Goal: Transaction & Acquisition: Download file/media

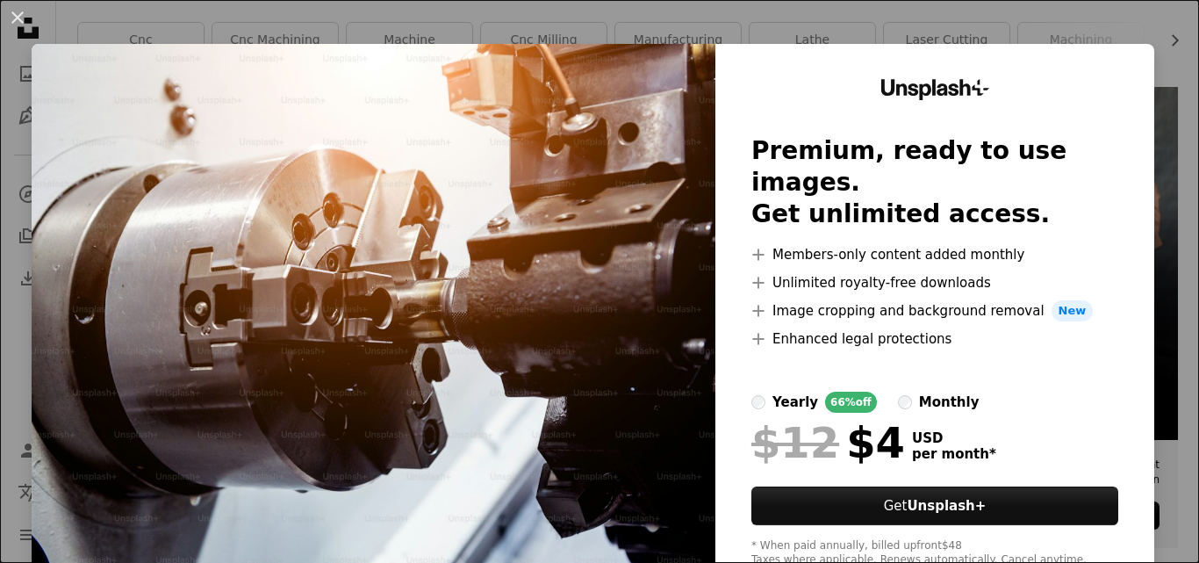
drag, startPoint x: 21, startPoint y: 15, endPoint x: 247, endPoint y: 118, distance: 248.6
click at [22, 16] on button "An X shape" at bounding box center [17, 17] width 21 height 21
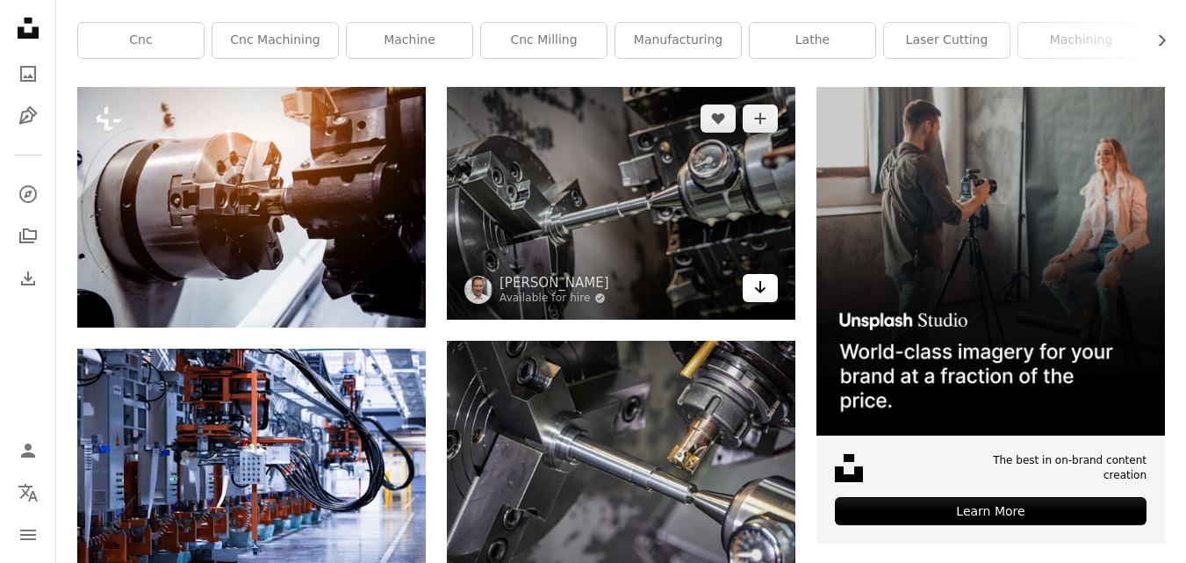
click at [762, 288] on icon "Arrow pointing down" at bounding box center [760, 286] width 14 height 21
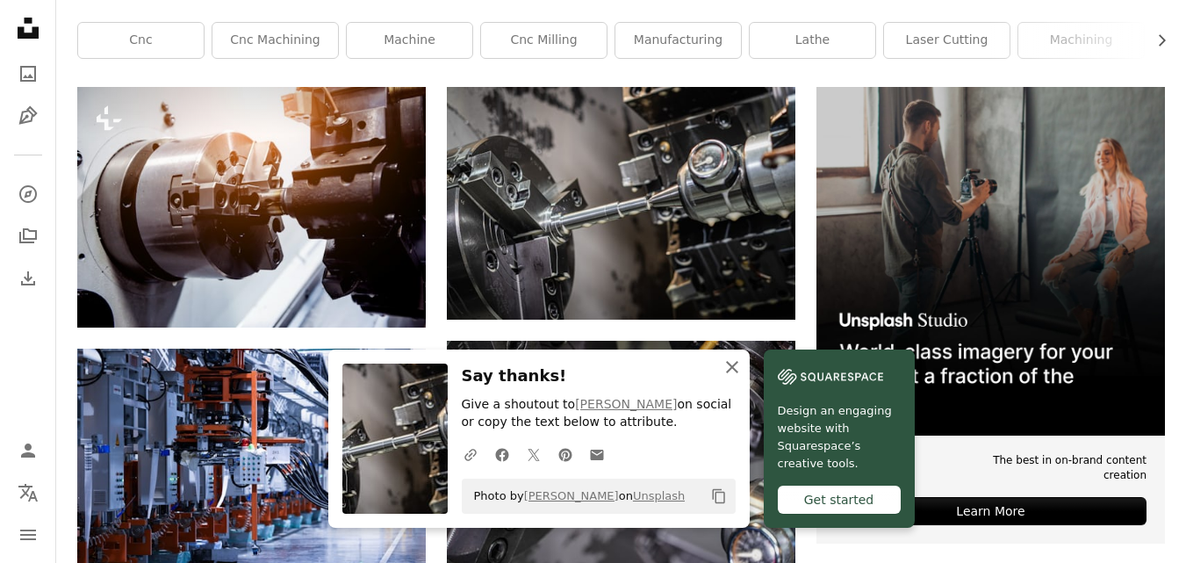
click at [734, 366] on icon "An X shape" at bounding box center [731, 366] width 21 height 21
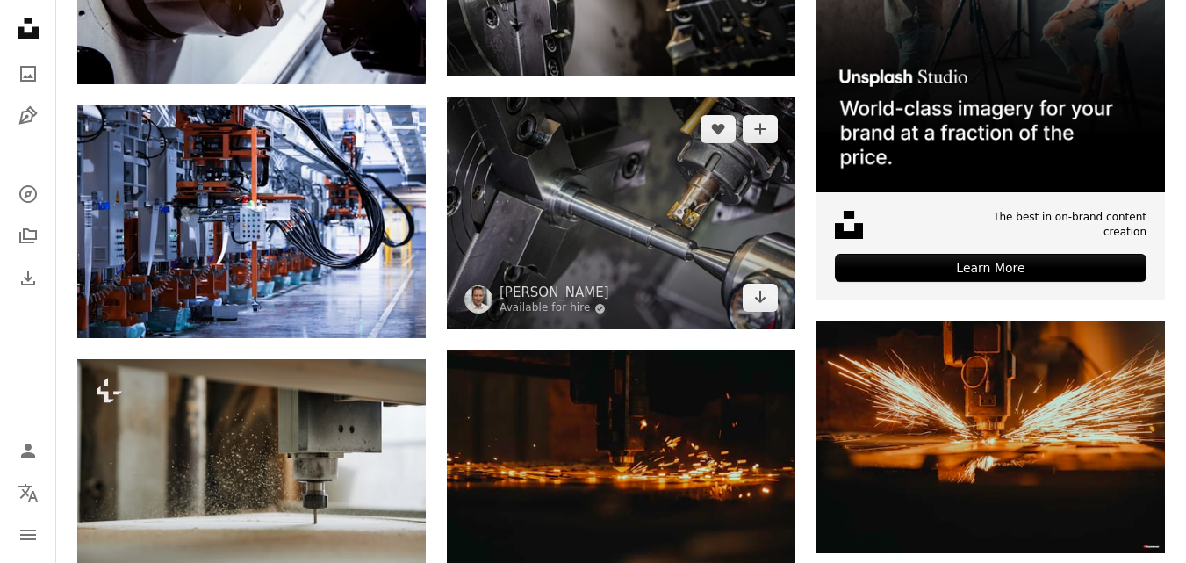
scroll to position [614, 0]
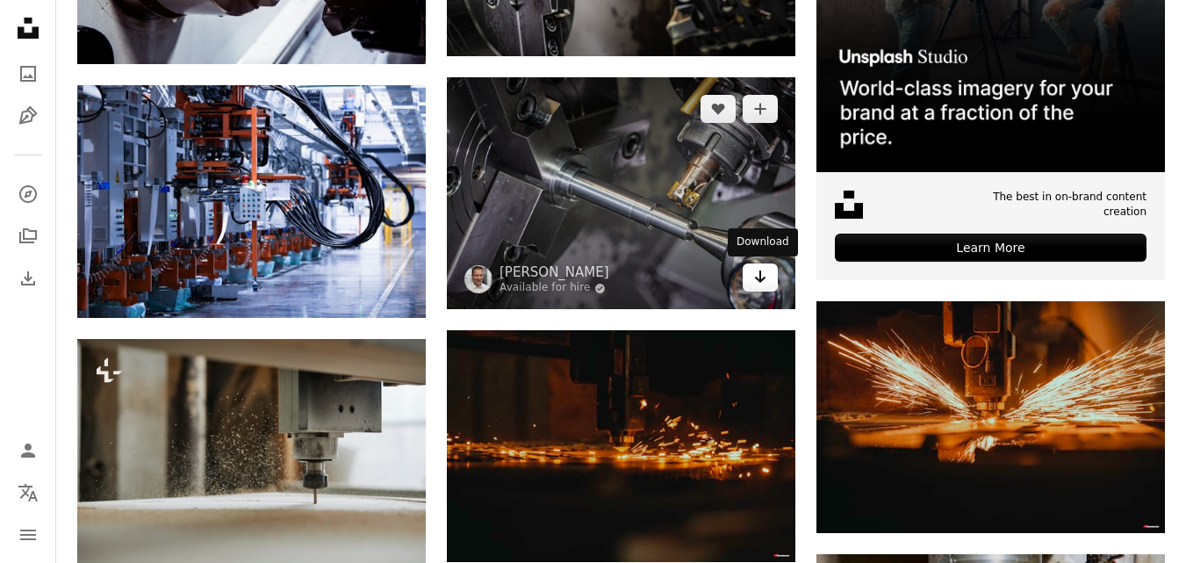
click at [755, 276] on icon "Arrow pointing down" at bounding box center [760, 276] width 14 height 21
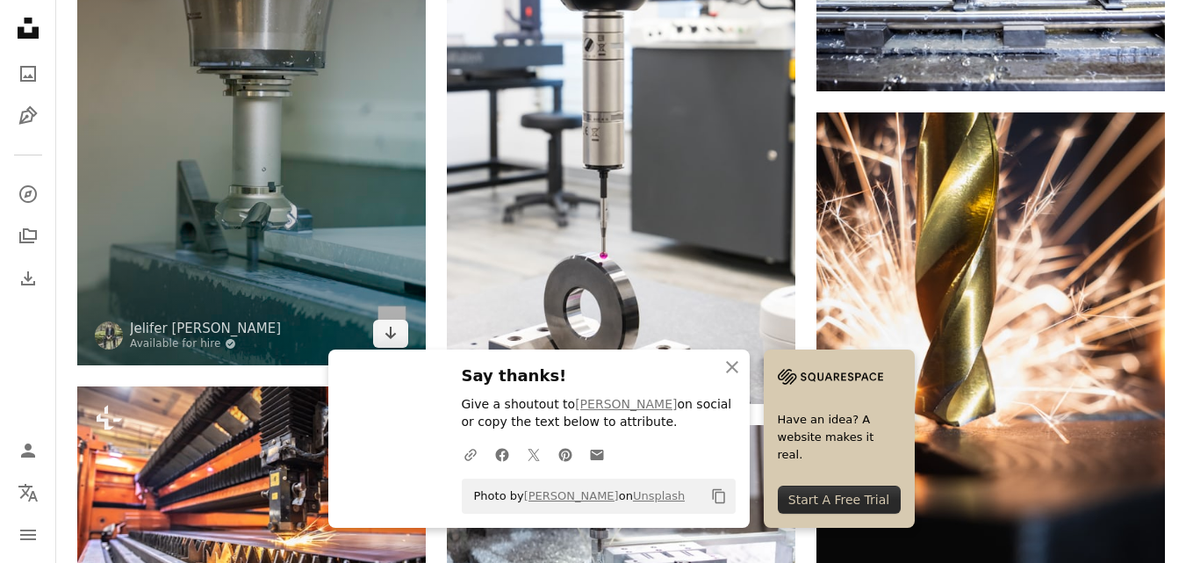
scroll to position [1404, 0]
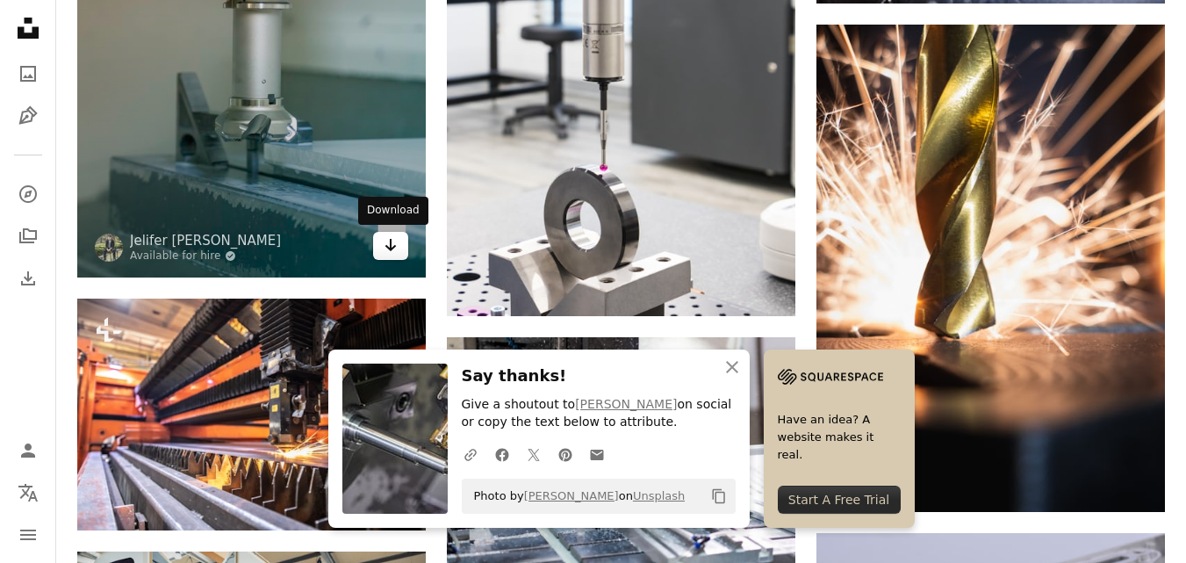
click at [384, 244] on icon "Arrow pointing down" at bounding box center [391, 244] width 14 height 21
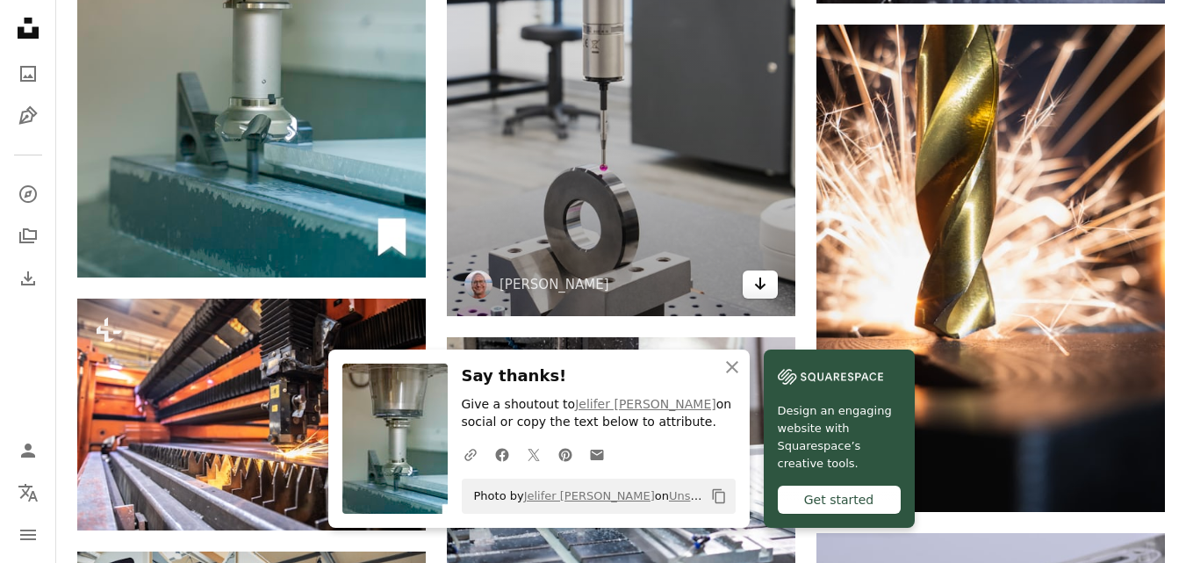
click at [763, 280] on icon "Arrow pointing down" at bounding box center [760, 283] width 14 height 21
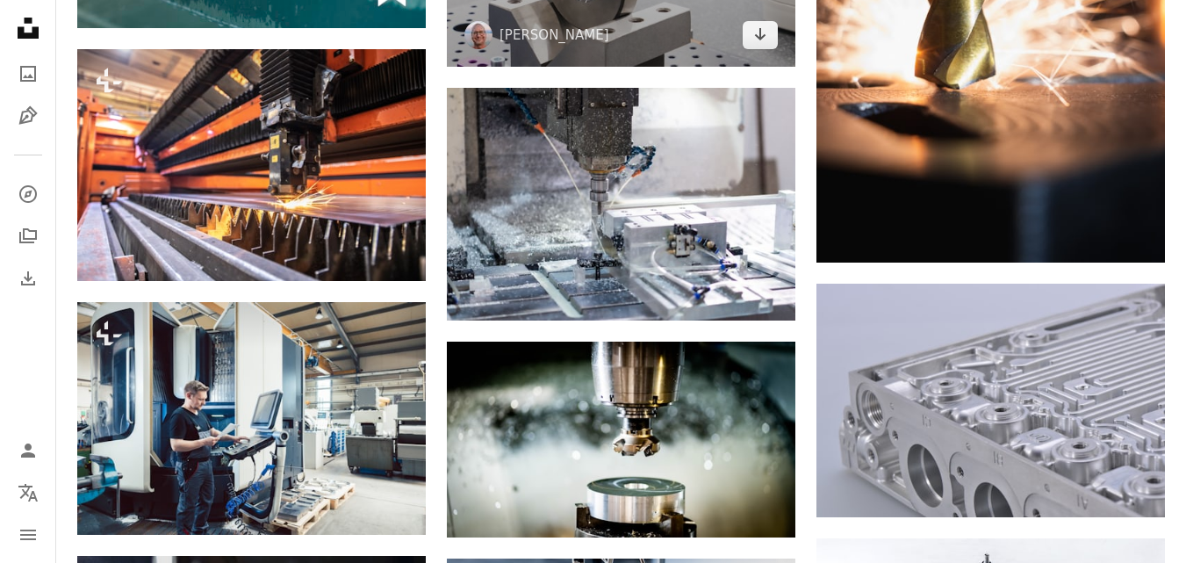
scroll to position [1667, 0]
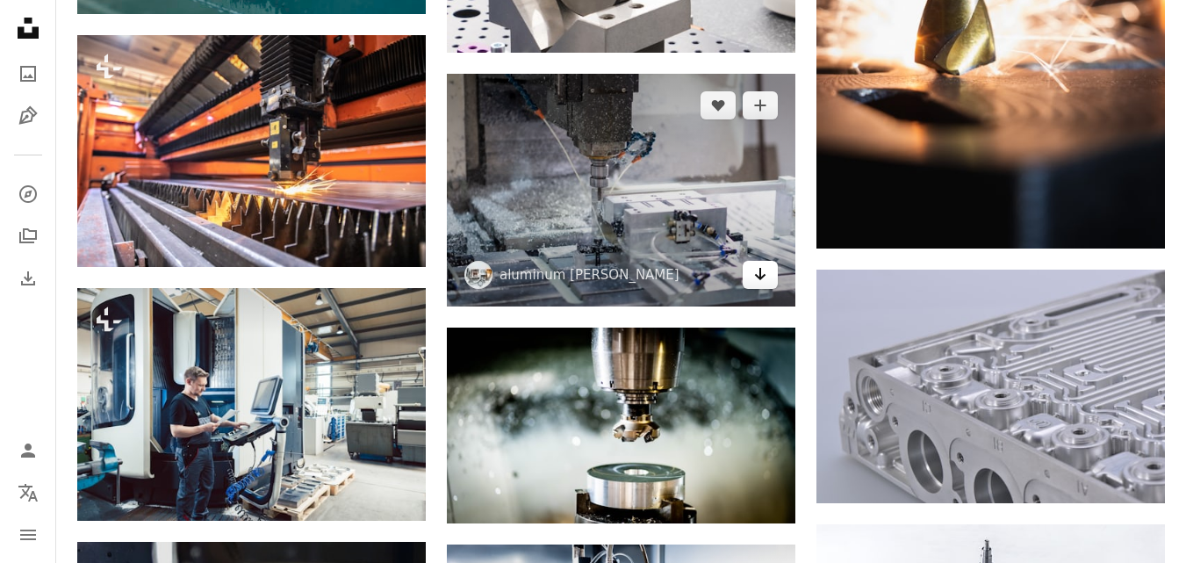
click at [763, 273] on icon "Arrow pointing down" at bounding box center [760, 273] width 14 height 21
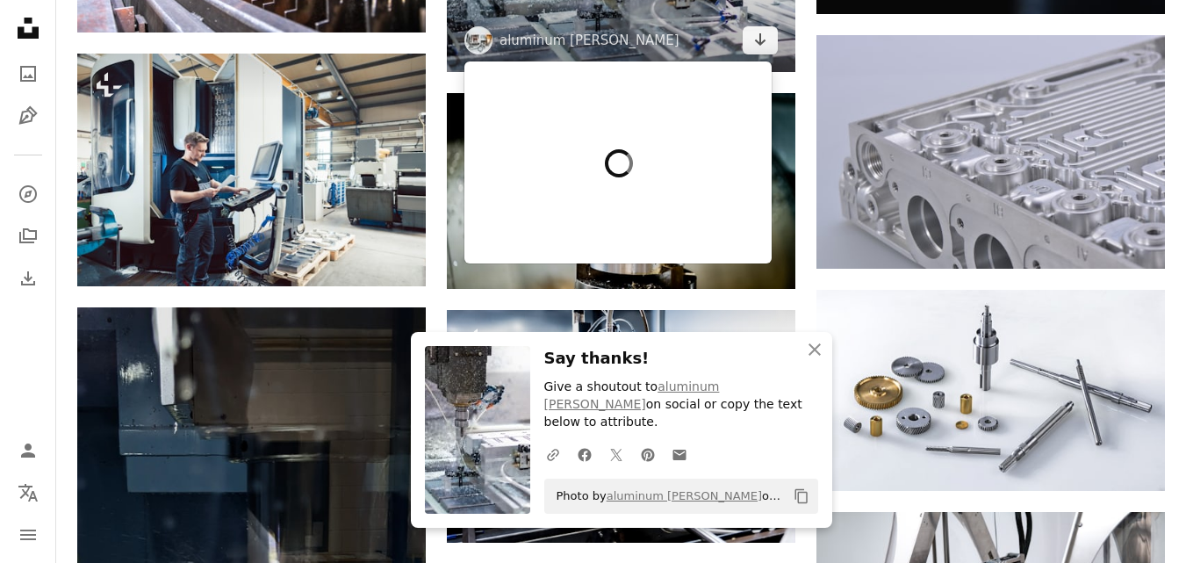
scroll to position [1931, 0]
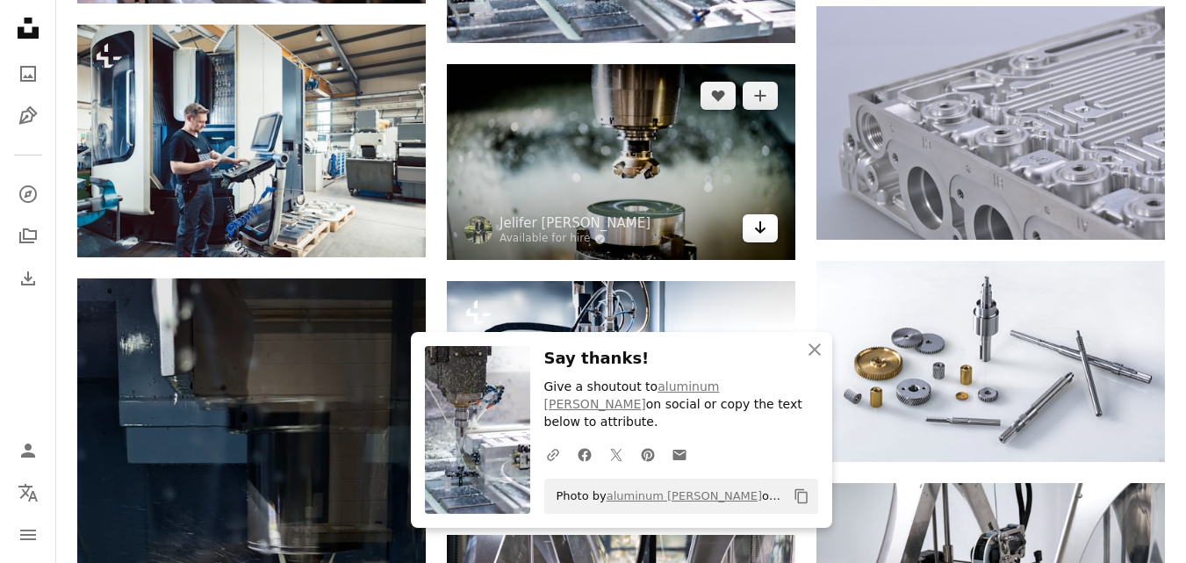
click at [767, 224] on link "Arrow pointing down" at bounding box center [759, 228] width 35 height 28
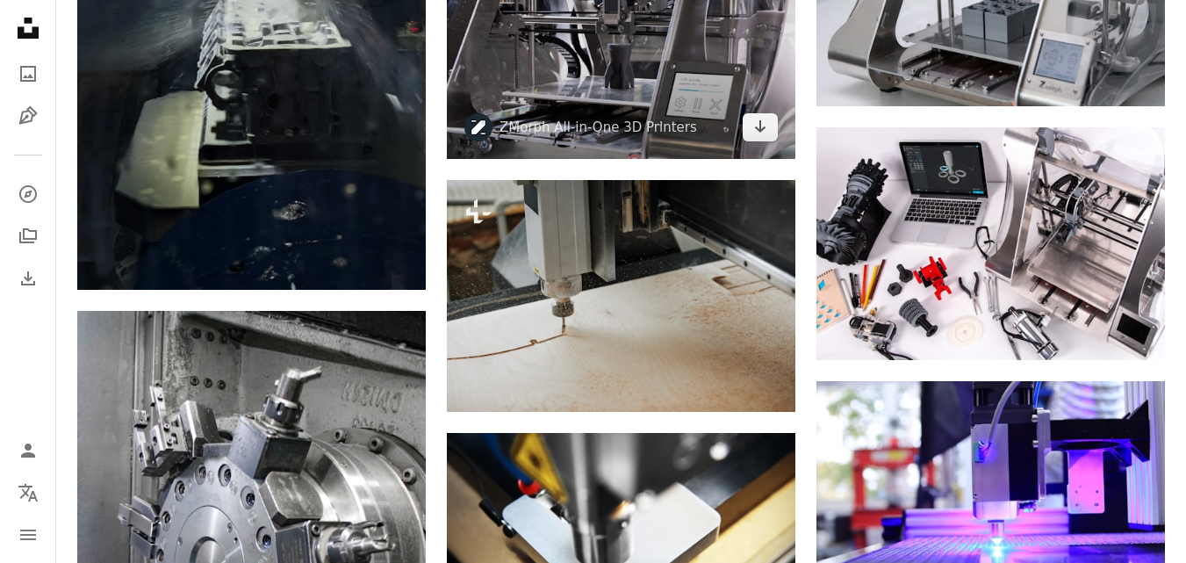
scroll to position [2545, 0]
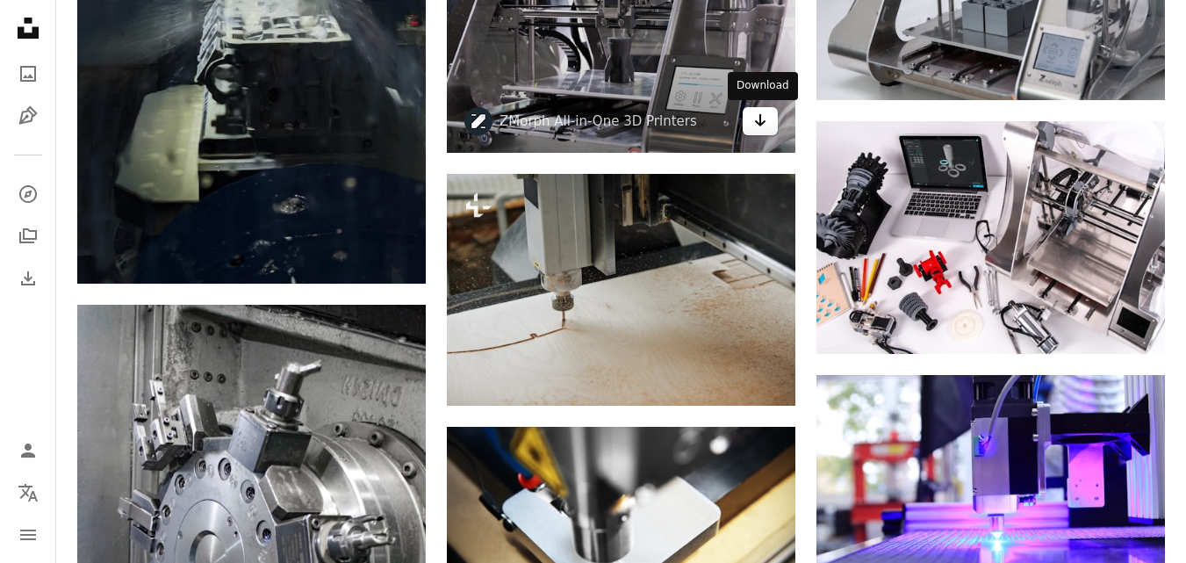
click at [758, 127] on icon "Arrow pointing down" at bounding box center [760, 120] width 14 height 21
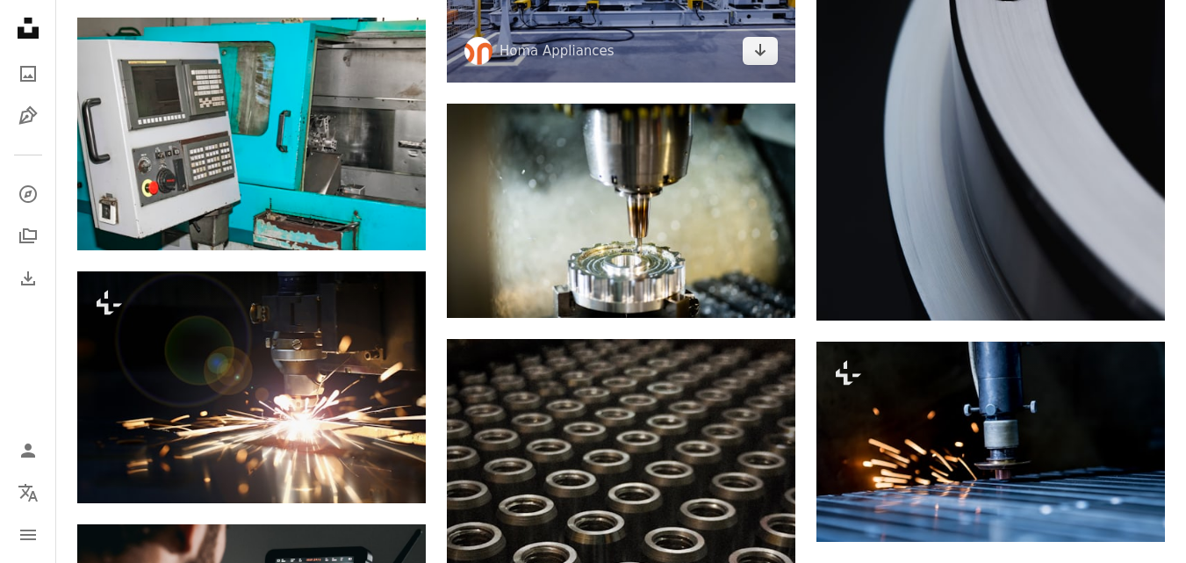
scroll to position [3423, 0]
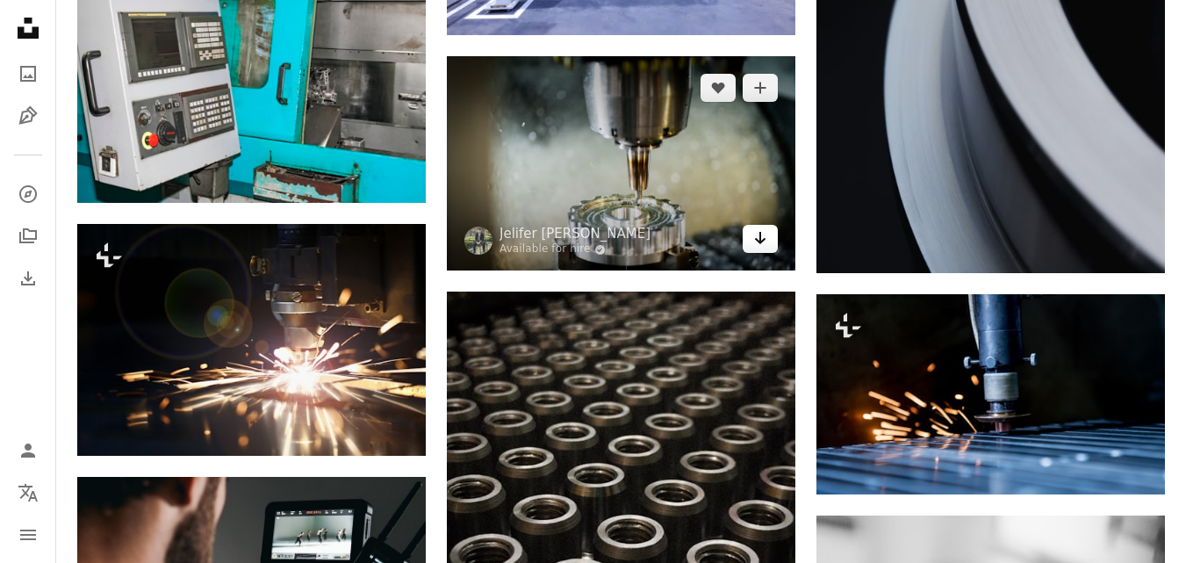
click at [760, 233] on icon "Download" at bounding box center [760, 238] width 11 height 12
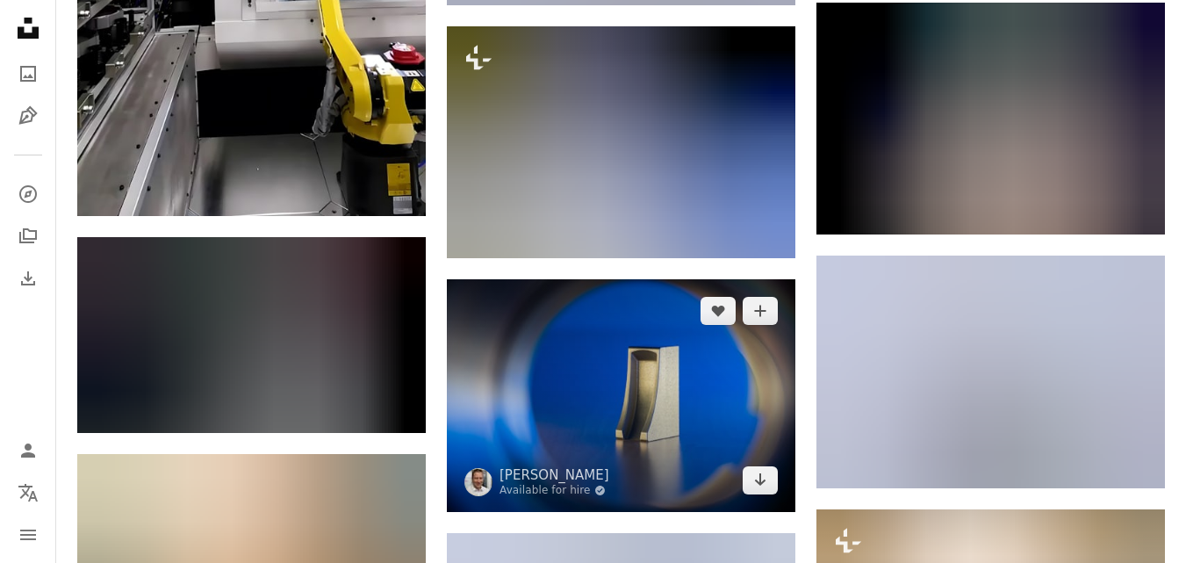
scroll to position [9829, 0]
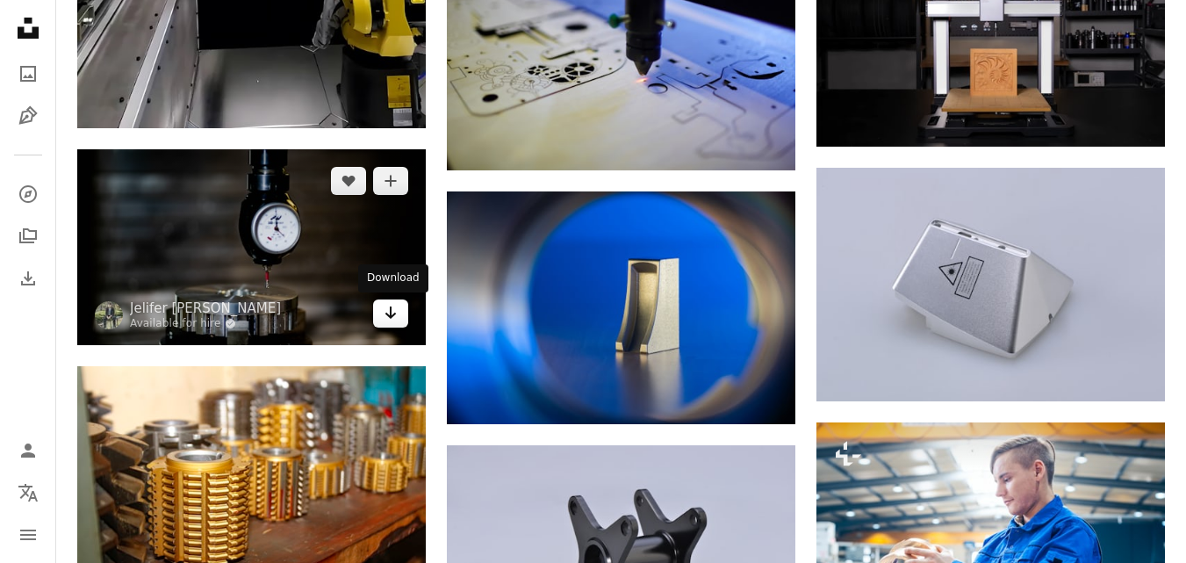
click at [388, 312] on icon "Arrow pointing down" at bounding box center [391, 312] width 14 height 21
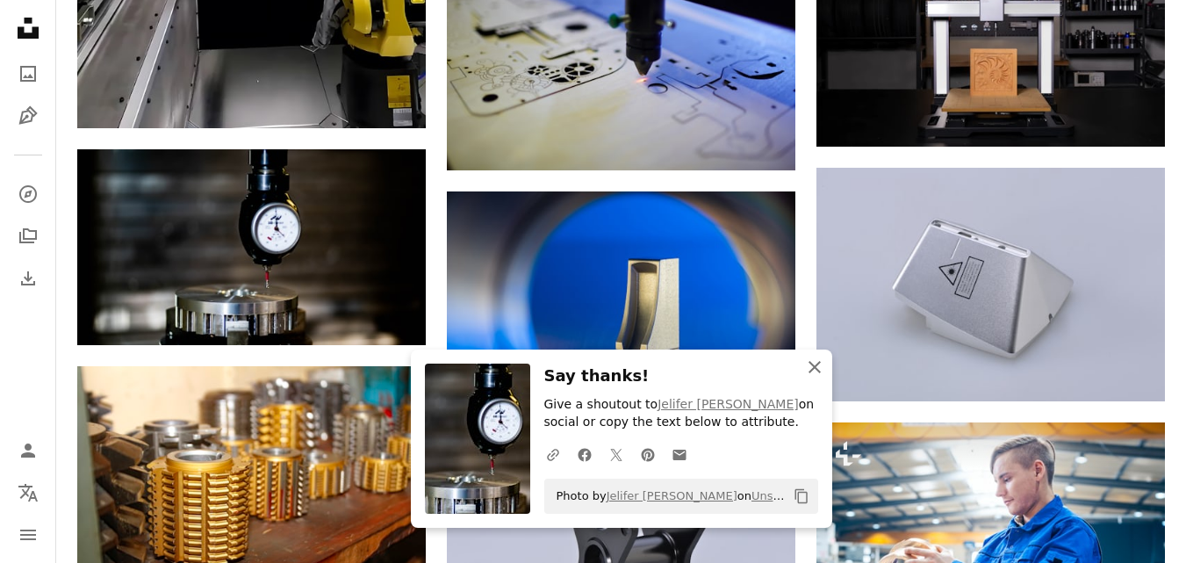
click at [813, 365] on icon "button" at bounding box center [814, 367] width 12 height 12
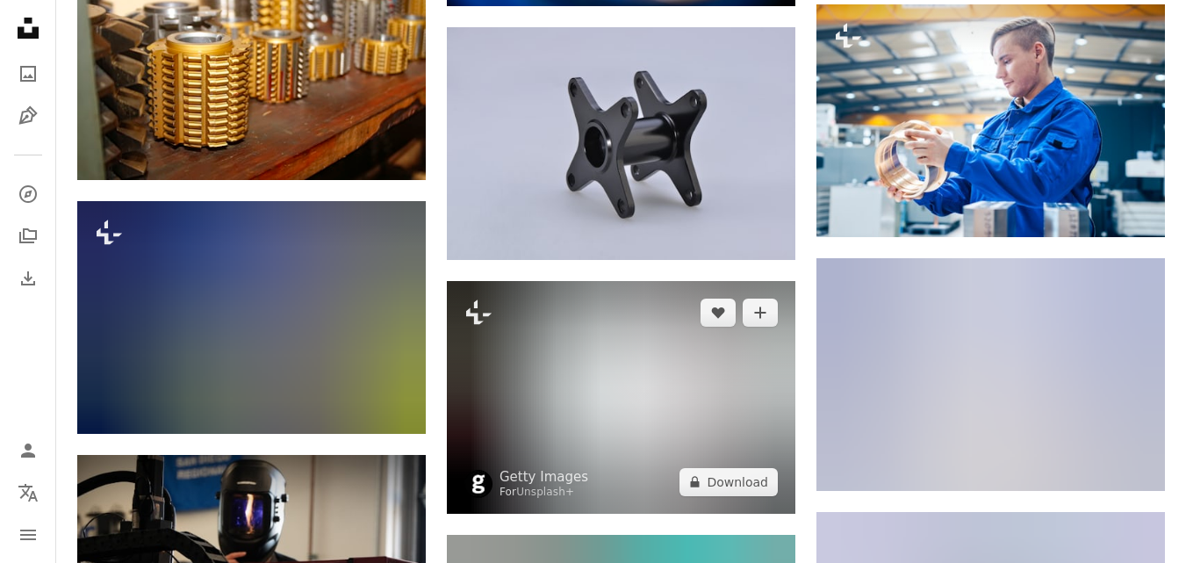
scroll to position [10356, 0]
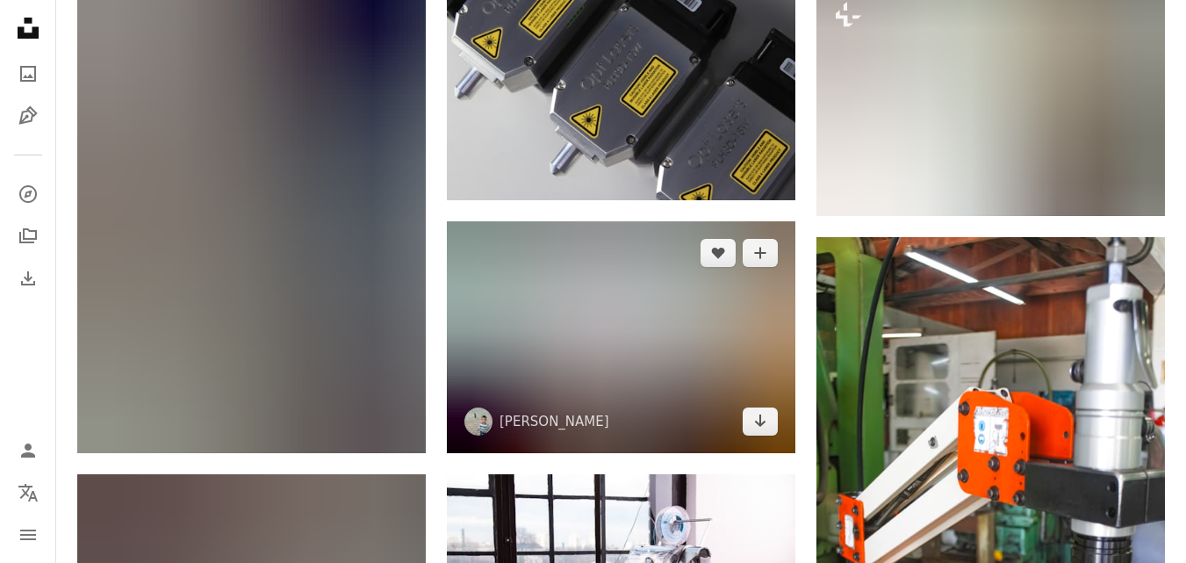
scroll to position [12111, 0]
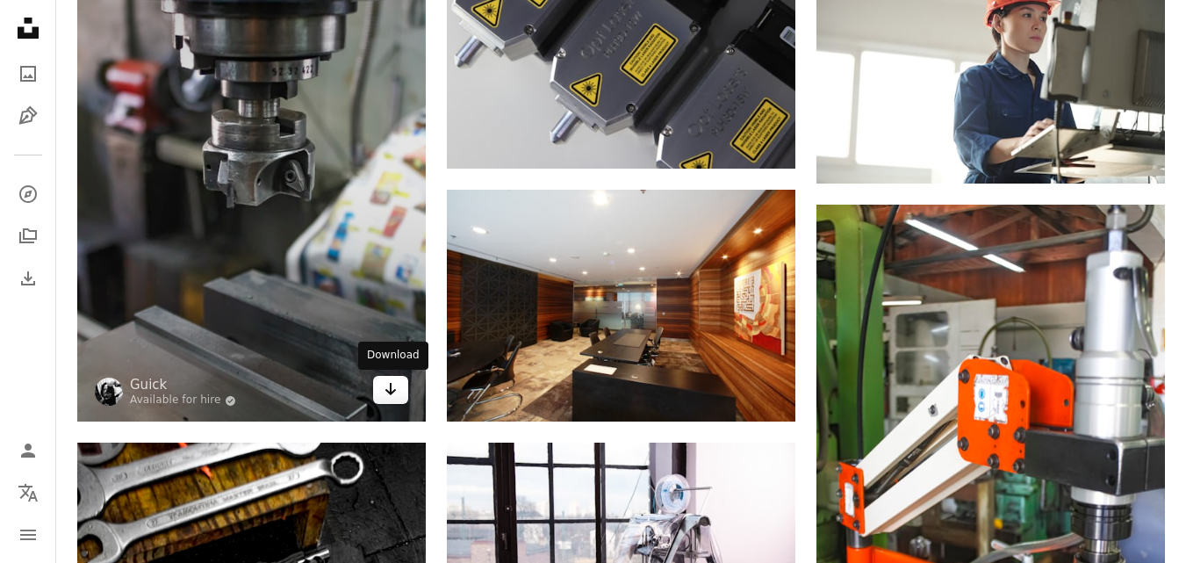
click at [396, 390] on icon "Arrow pointing down" at bounding box center [391, 388] width 14 height 21
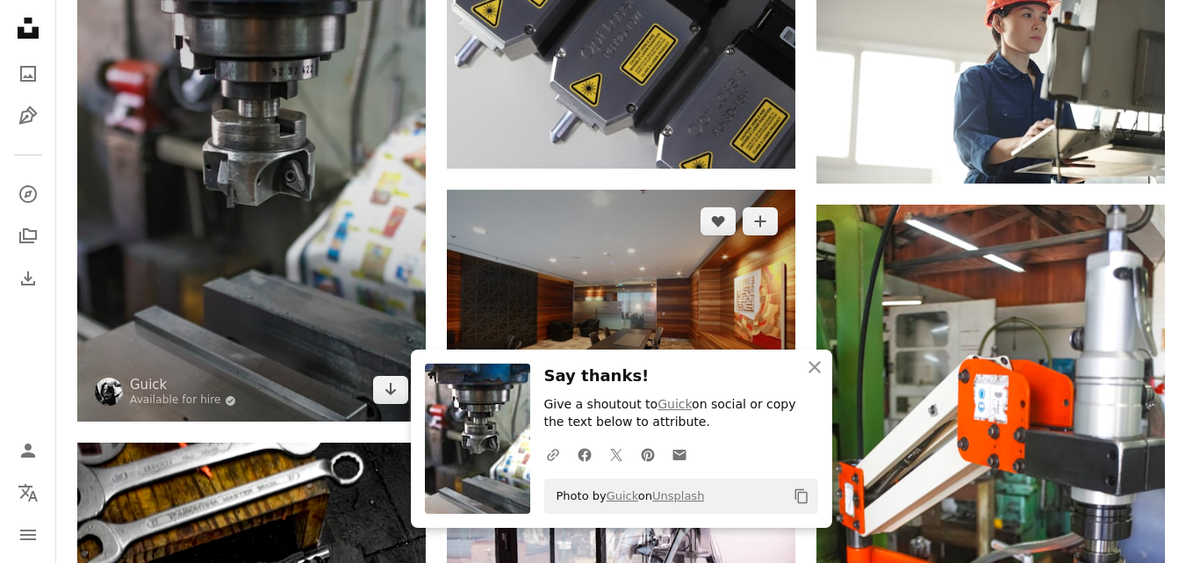
scroll to position [12199, 0]
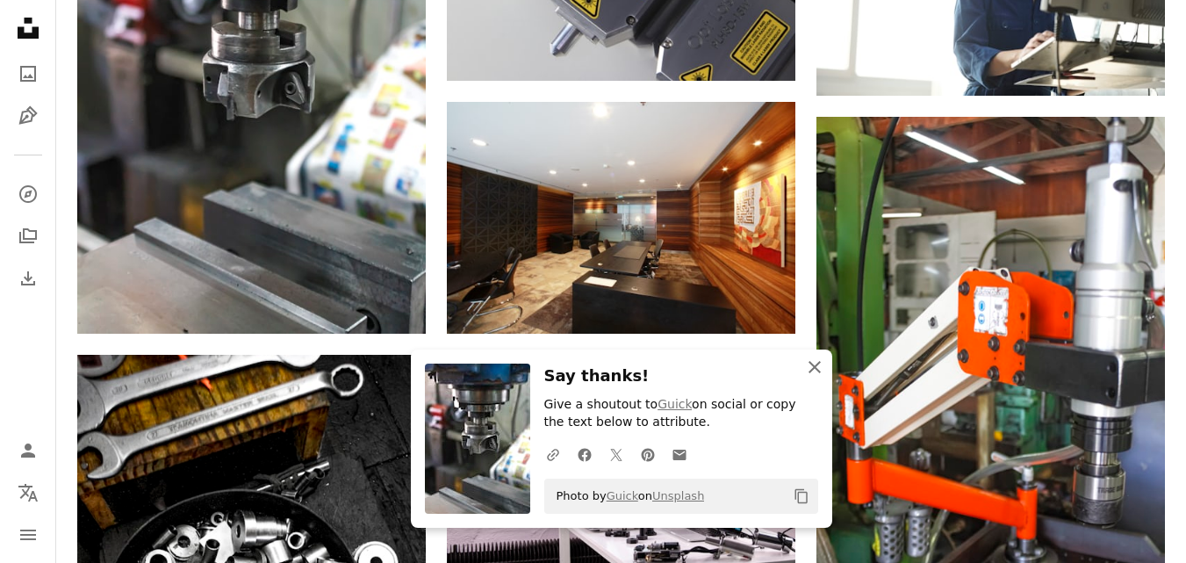
click at [818, 366] on icon "An X shape" at bounding box center [814, 366] width 21 height 21
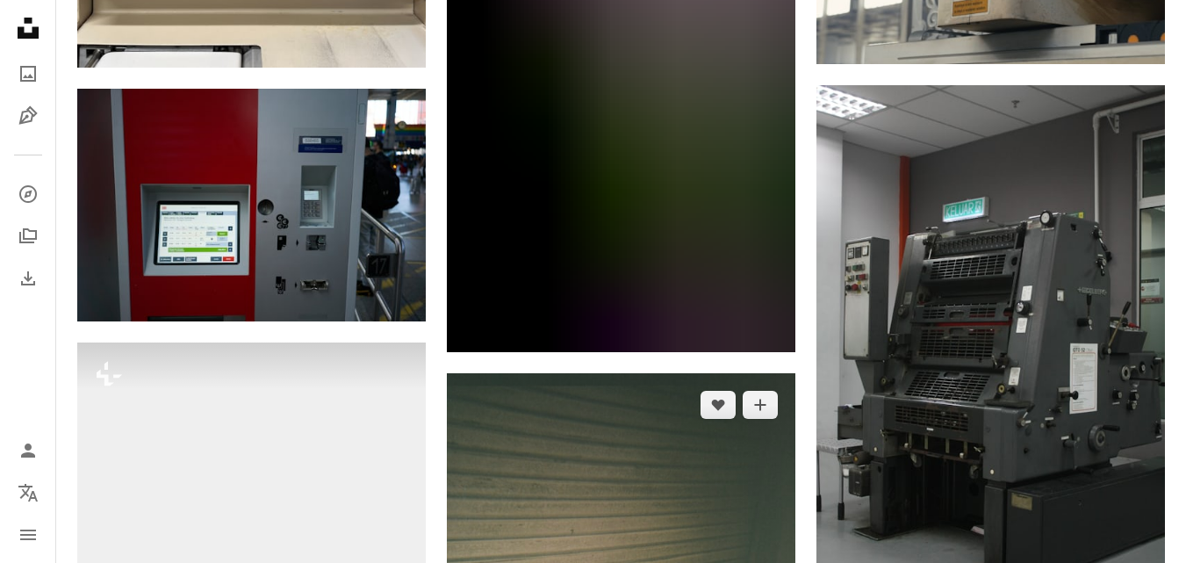
scroll to position [17816, 0]
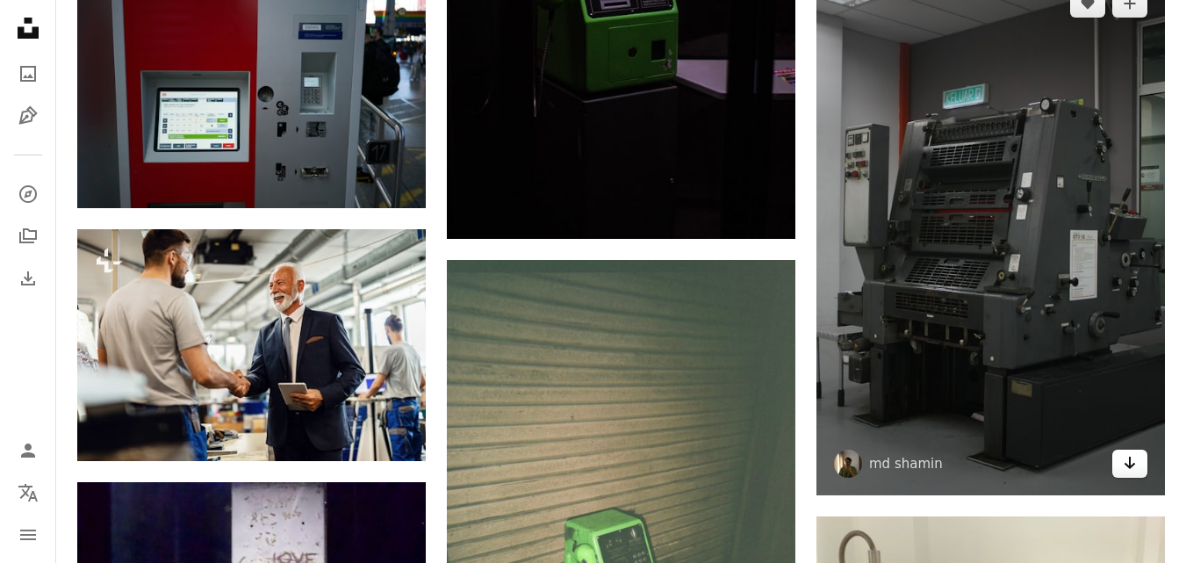
click at [1132, 455] on icon "Arrow pointing down" at bounding box center [1129, 462] width 14 height 21
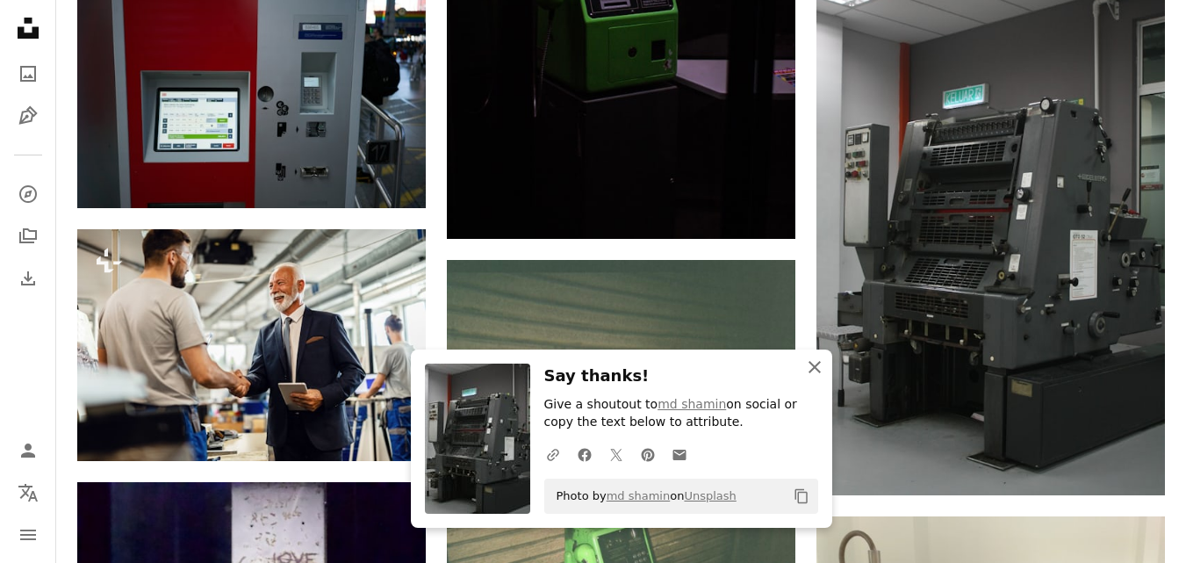
click at [812, 361] on icon "An X shape" at bounding box center [814, 366] width 21 height 21
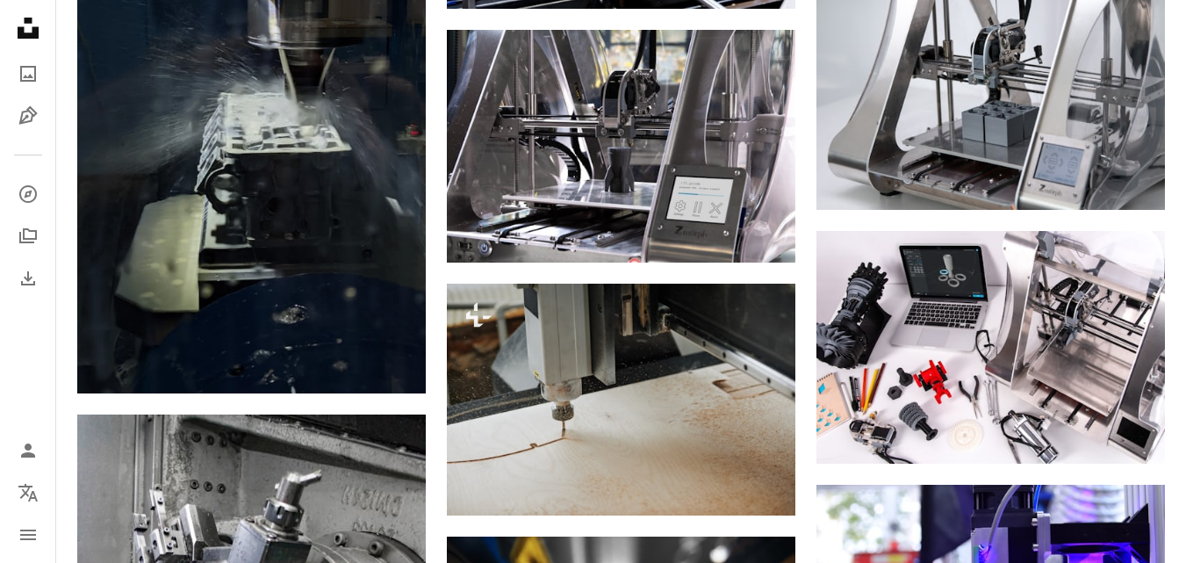
scroll to position [0, 0]
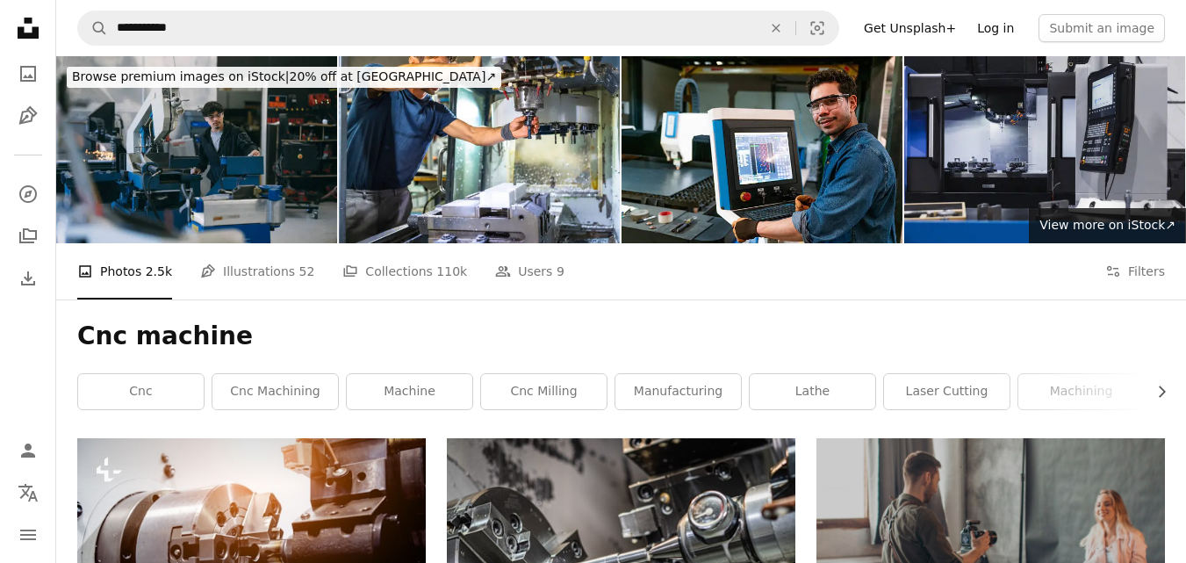
click at [1009, 27] on link "Log in" at bounding box center [995, 28] width 58 height 28
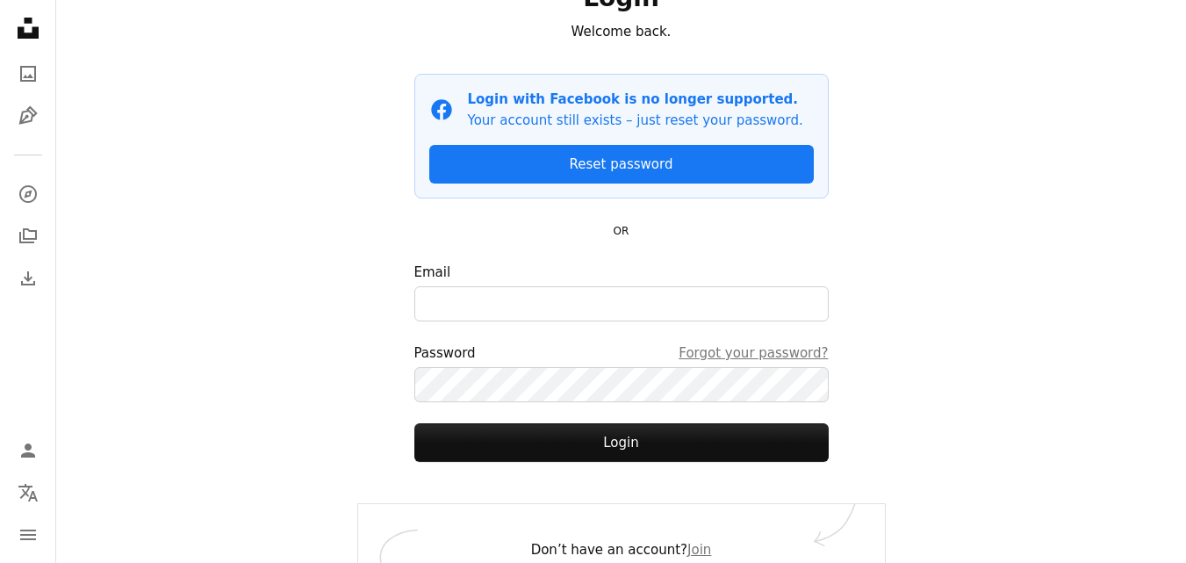
scroll to position [148, 0]
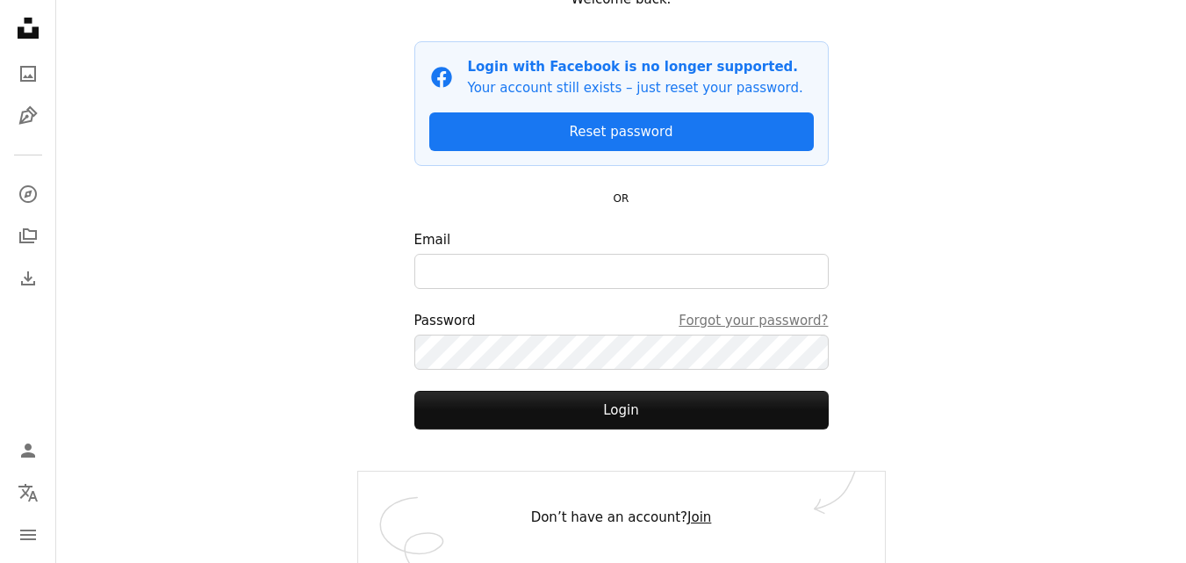
click at [691, 518] on link "Join" at bounding box center [699, 517] width 24 height 16
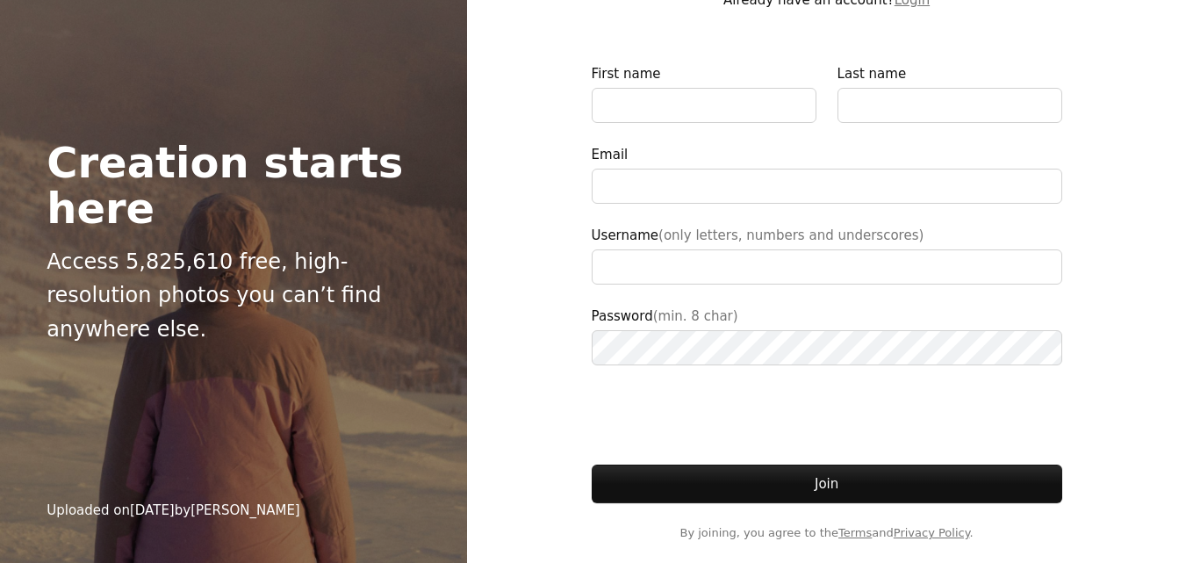
scroll to position [45, 0]
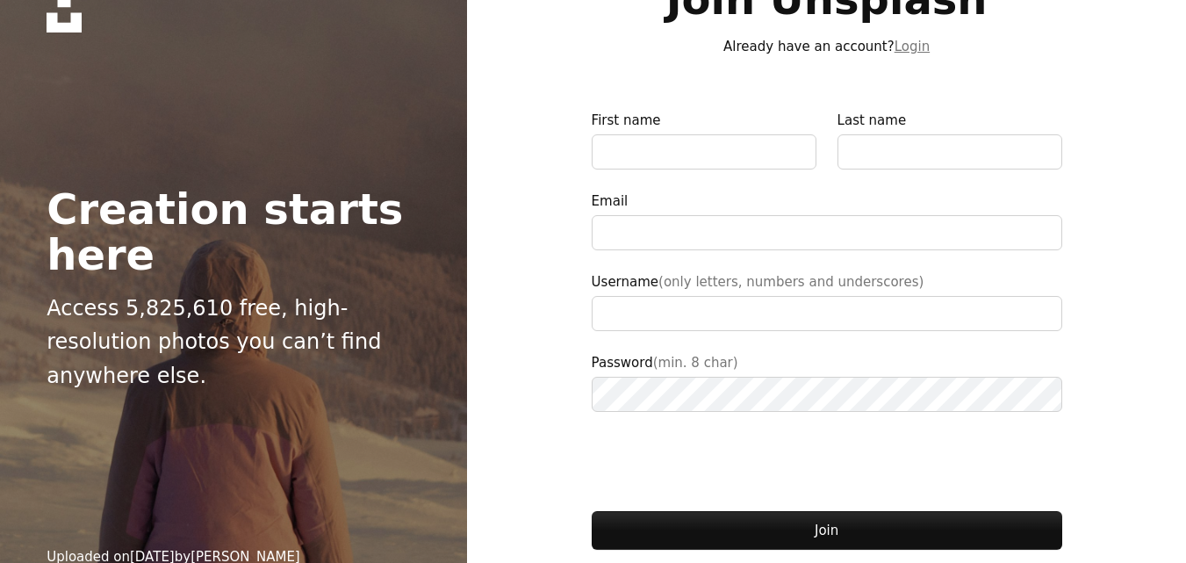
type input "**********"
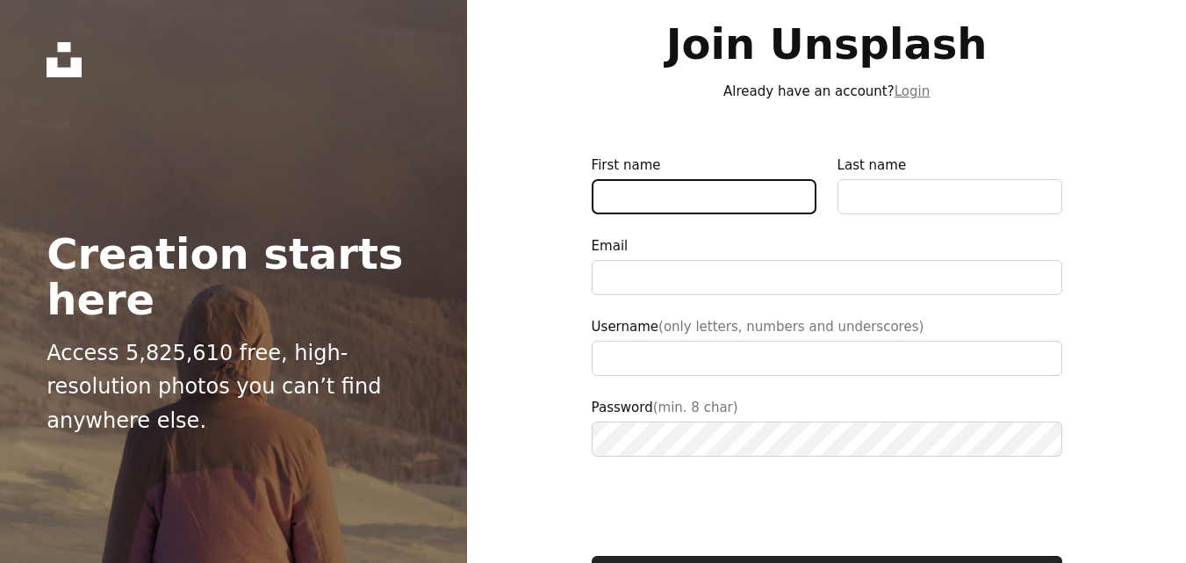
click at [678, 207] on input "First name" at bounding box center [704, 196] width 225 height 35
type input "********"
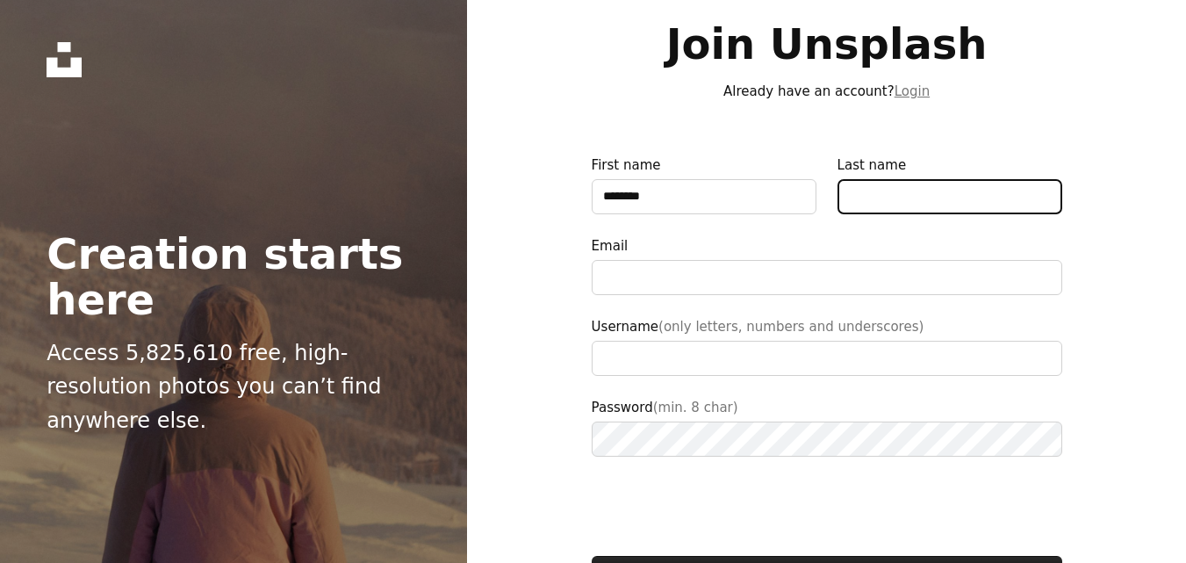
click at [899, 185] on input "Last name" at bounding box center [949, 196] width 225 height 35
type input "******"
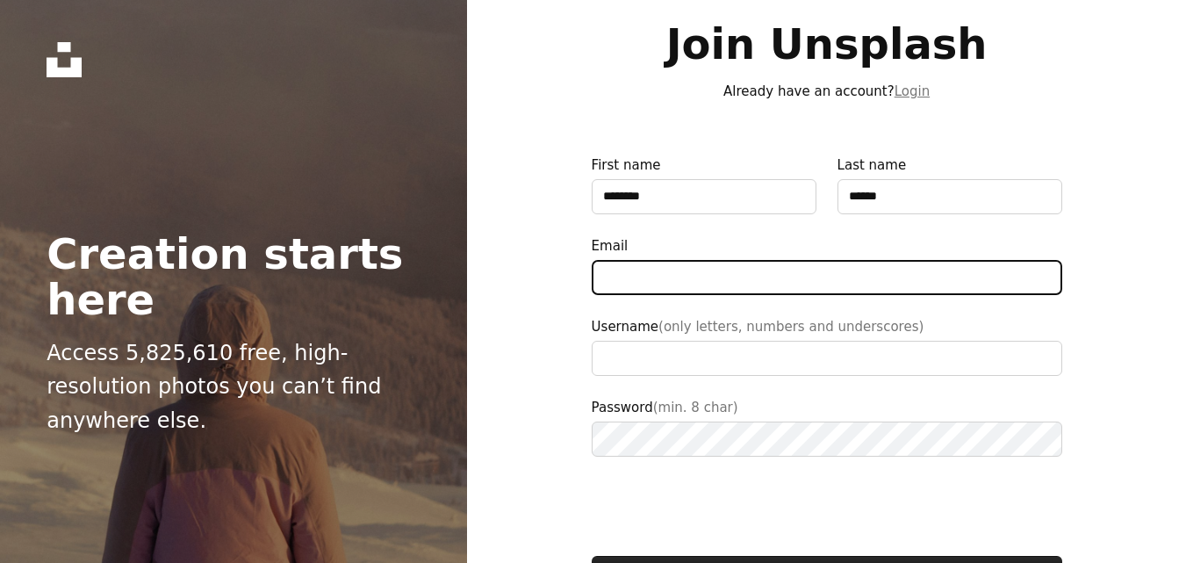
click at [755, 260] on input "Email" at bounding box center [827, 277] width 470 height 35
type input "**********"
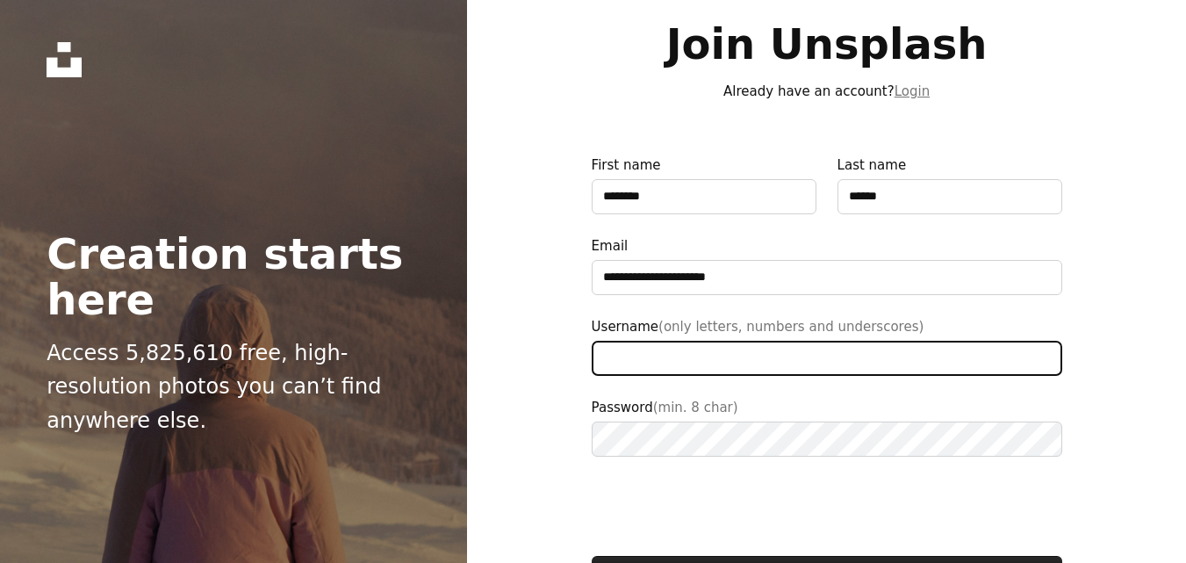
click at [710, 358] on input "Username (only letters, numbers and underscores)" at bounding box center [827, 358] width 470 height 35
type input "**********"
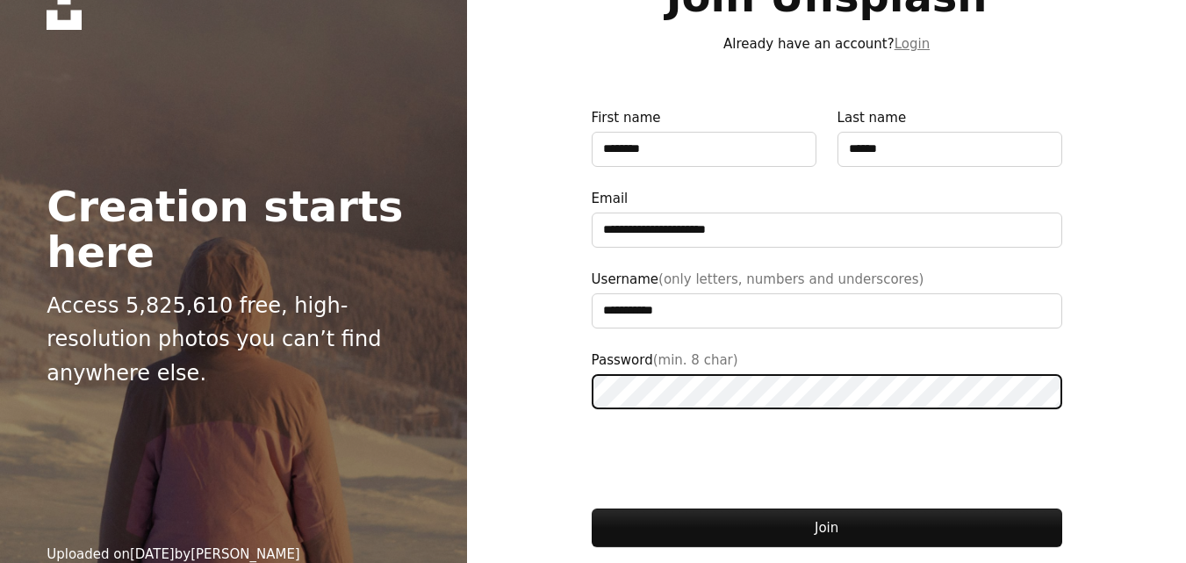
scroll to position [91, 0]
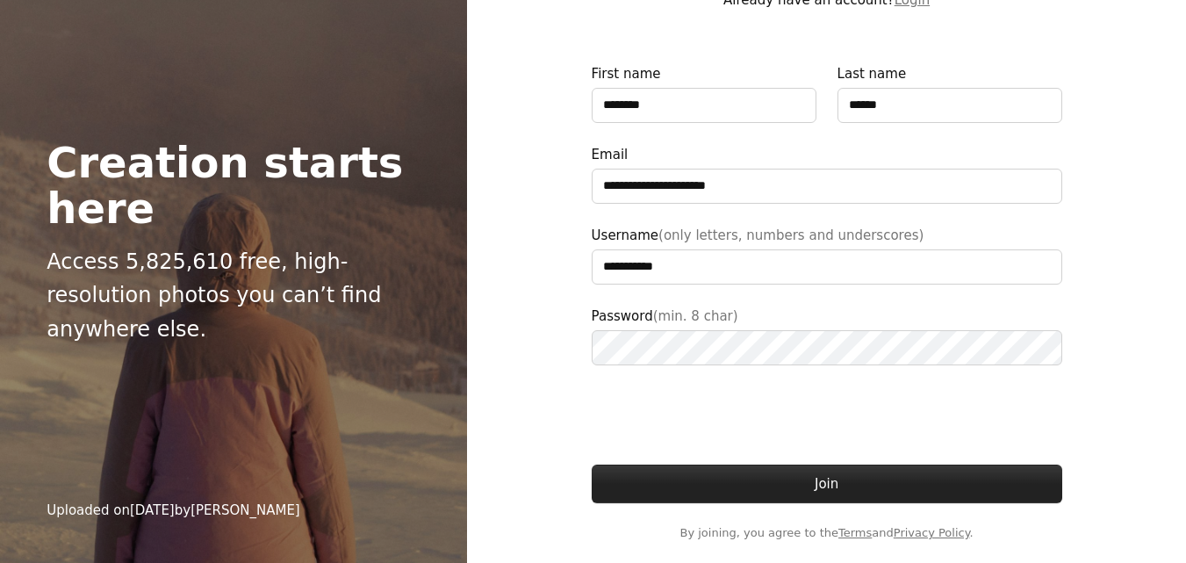
click at [775, 488] on button "Join" at bounding box center [827, 483] width 470 height 39
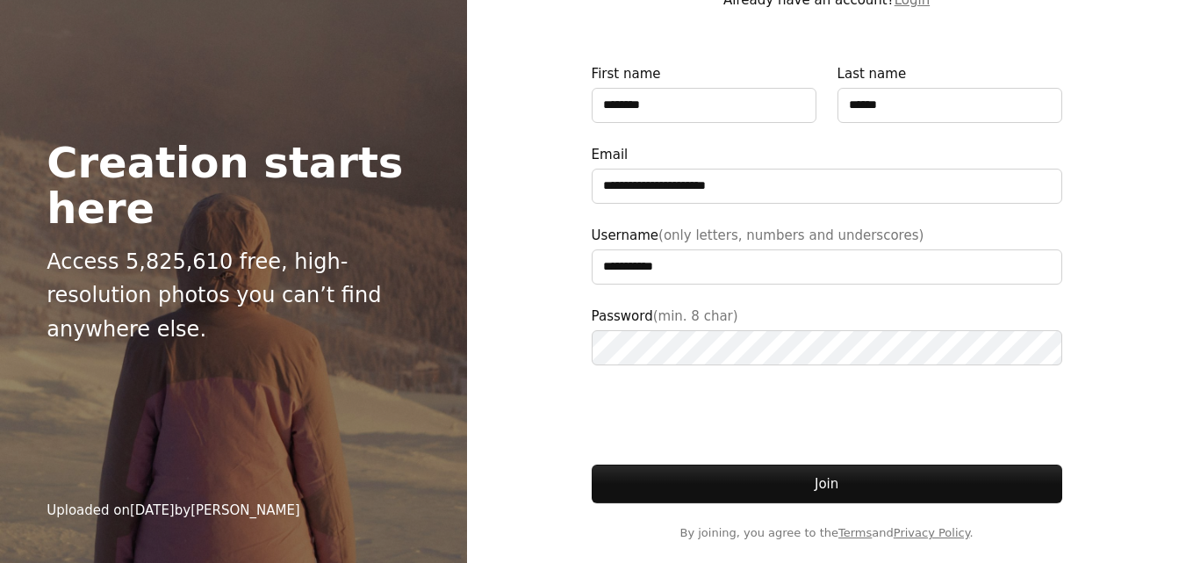
scroll to position [148, 0]
